Goal: Information Seeking & Learning: Learn about a topic

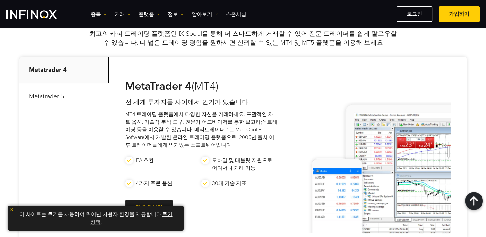
click at [42, 99] on p "Metatrader 5" at bounding box center [65, 96] width 90 height 27
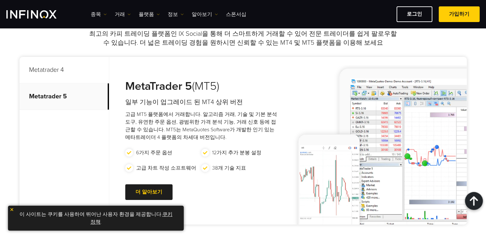
drag, startPoint x: 141, startPoint y: 98, endPoint x: 232, endPoint y: 128, distance: 95.4
click at [232, 128] on div "MetaTrader 5 (MT5) 일부 기능이 업그레이드 된 MT4 상위 버전 고급 MT5 플랫폼에서 거래합니다. 알고리즘 거래, 기술 및 기…" at bounding box center [195, 141] width 172 height 168
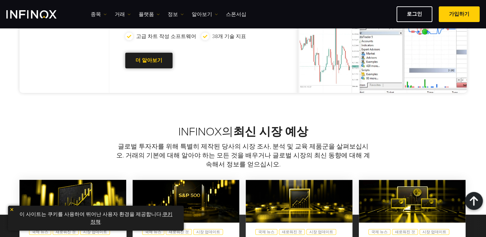
scroll to position [406, 0]
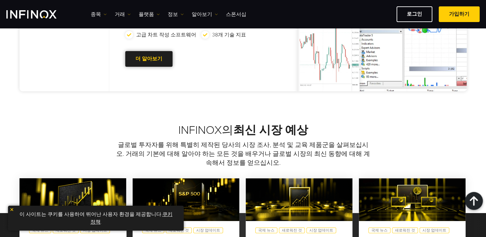
click at [153, 63] on link "더 알아보기 Go to new page" at bounding box center [148, 59] width 47 height 16
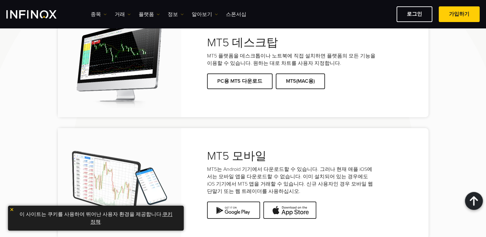
scroll to position [1339, 0]
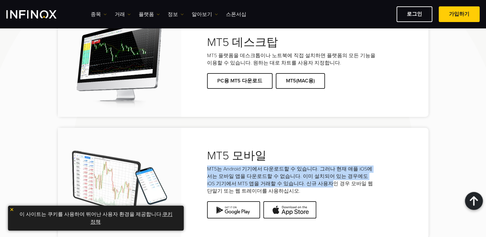
drag, startPoint x: 296, startPoint y: 153, endPoint x: 318, endPoint y: 185, distance: 39.3
click at [318, 185] on div "MT5 모바일 MT5는 Android 기기에서 다운로드할 수 있습니다. 그러나 현재 애플 iOS에서는 모바일 앱을 다운로드할 수 없습니다. 이…" at bounding box center [292, 171] width 170 height 47
click at [311, 178] on p "MT5는 Android 기기에서 다운로드할 수 있습니다. 그러나 현재 애플 iOS에서는 모바일 앱을 다운로드할 수 없습니다. 이미 설치되어 있…" at bounding box center [292, 180] width 170 height 29
drag, startPoint x: 306, startPoint y: 156, endPoint x: 317, endPoint y: 185, distance: 30.8
click at [317, 185] on div "MT5 모바일 MT5는 Android 기기에서 다운로드할 수 있습니다. 그러나 현재 애플 iOS에서는 모바일 앱을 다운로드할 수 없습니다. 이…" at bounding box center [292, 171] width 170 height 47
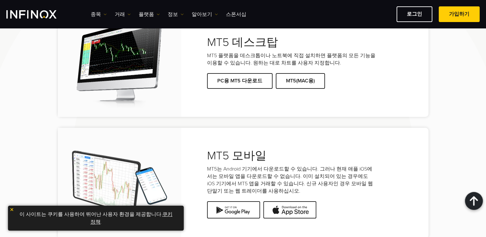
click at [311, 195] on p "MT5는 Android 기기에서 다운로드할 수 있습니다. 그러나 현재 애플 iOS에서는 모바일 앱을 다운로드할 수 없습니다. 이미 설치되어 있…" at bounding box center [292, 180] width 170 height 29
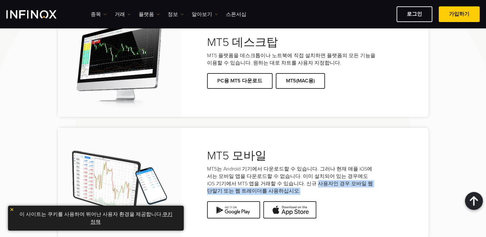
drag, startPoint x: 311, startPoint y: 195, endPoint x: 310, endPoint y: 187, distance: 7.8
click at [310, 187] on p "MT5는 Android 기기에서 다운로드할 수 있습니다. 그러나 현재 애플 iOS에서는 모바일 앱을 다운로드할 수 없습니다. 이미 설치되어 있…" at bounding box center [292, 180] width 170 height 29
click at [310, 189] on p "MT5는 Android 기기에서 다운로드할 수 있습니다. 그러나 현재 애플 iOS에서는 모바일 앱을 다운로드할 수 없습니다. 이미 설치되어 있…" at bounding box center [292, 180] width 170 height 29
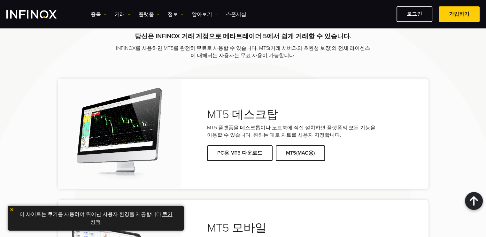
scroll to position [1266, 0]
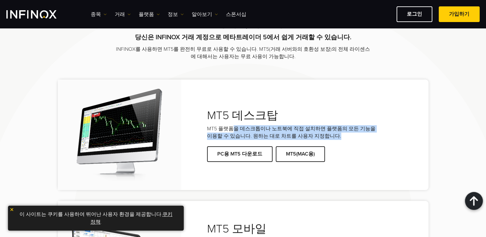
drag, startPoint x: 233, startPoint y: 129, endPoint x: 343, endPoint y: 138, distance: 110.4
click at [343, 138] on p "MT5 플랫폼을 데스크톱이나 노트북에 직접 설치하면 플랫폼의 모든 기능을 이용할 수 있습니다. 원하는 대로 차트를 사용자 지정합니다." at bounding box center [292, 132] width 170 height 15
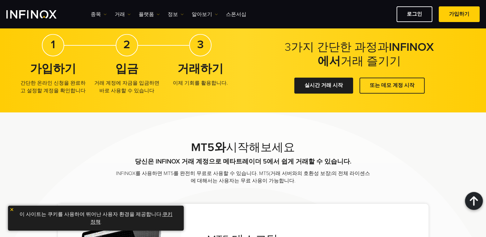
scroll to position [1127, 0]
